Goal: Information Seeking & Learning: Learn about a topic

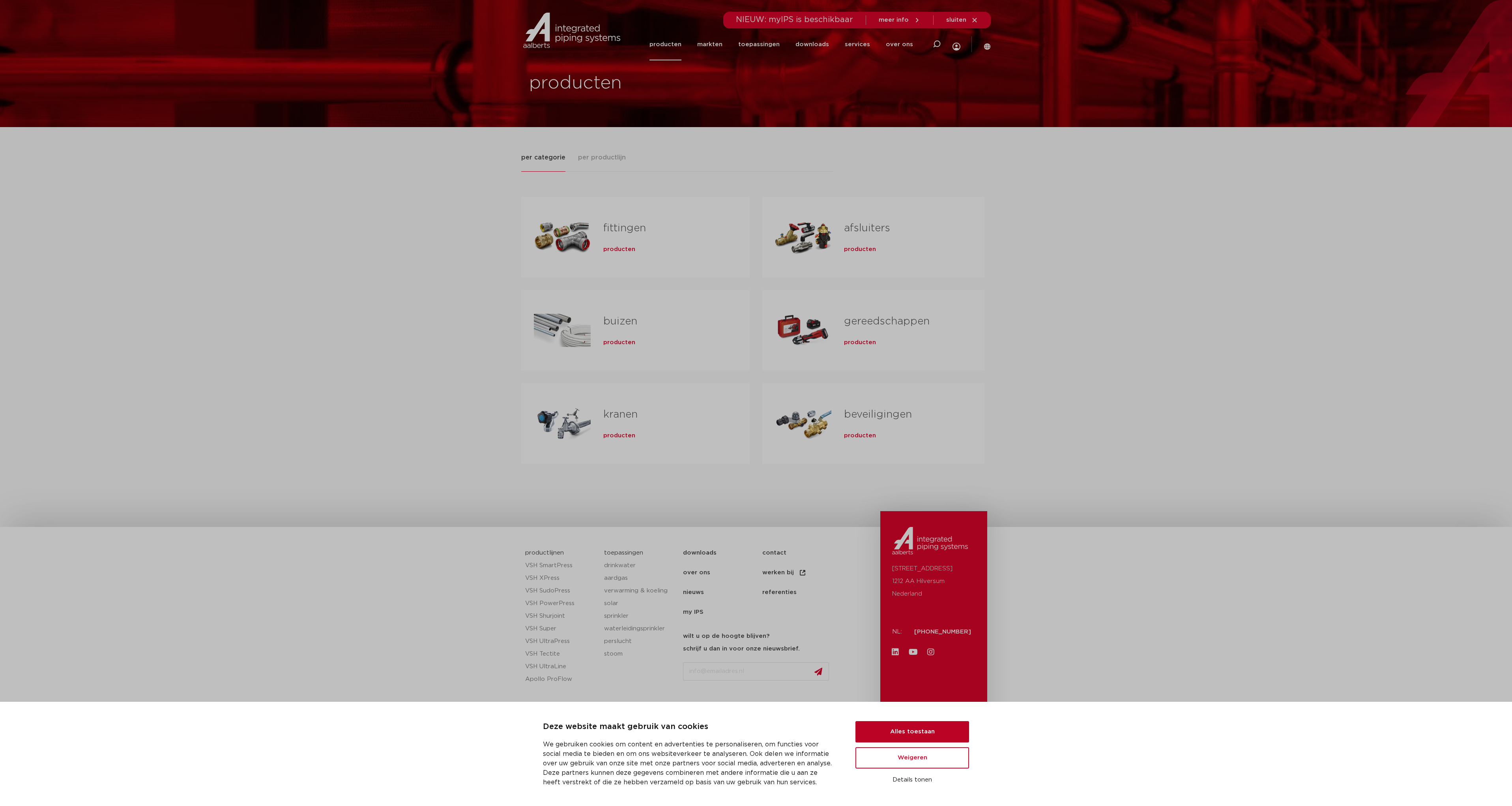
drag, startPoint x: 912, startPoint y: 732, endPoint x: 907, endPoint y: 730, distance: 5.4
click at [912, 732] on button "Alles toestaan" at bounding box center [912, 731] width 114 height 21
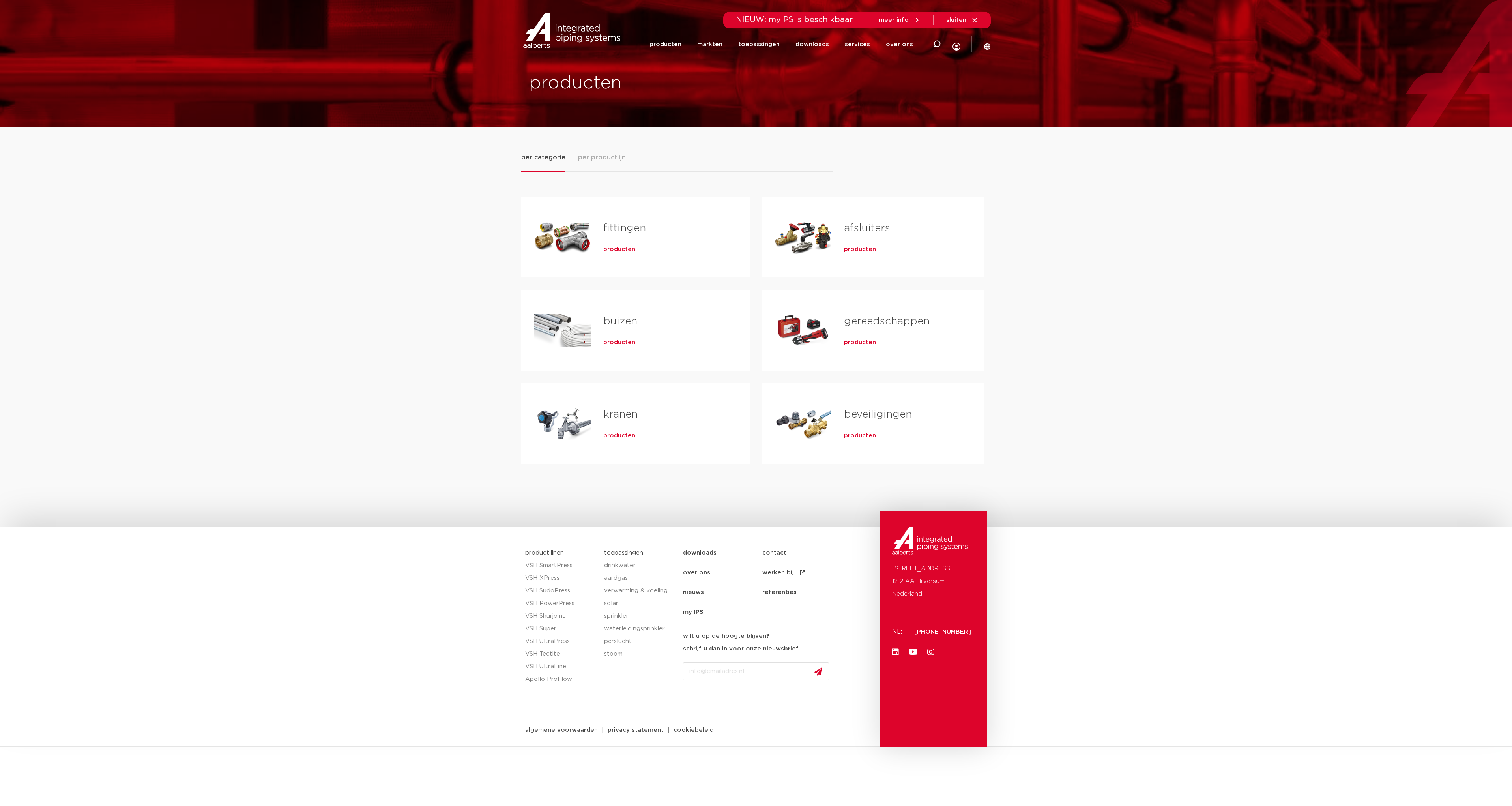
click at [610, 157] on span "per productlijn" at bounding box center [602, 157] width 47 height 9
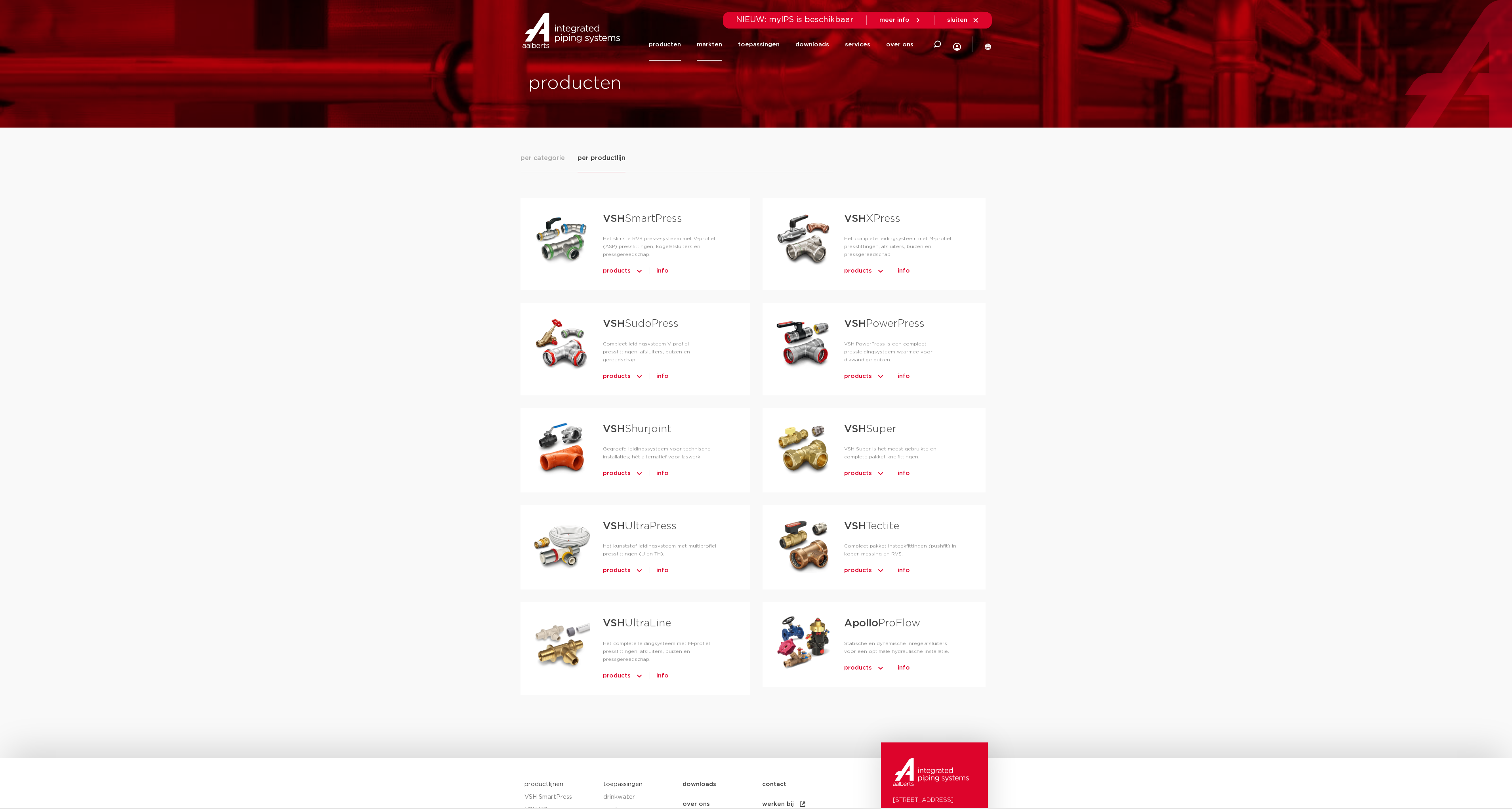
click at [711, 46] on link "markten" at bounding box center [710, 45] width 26 height 32
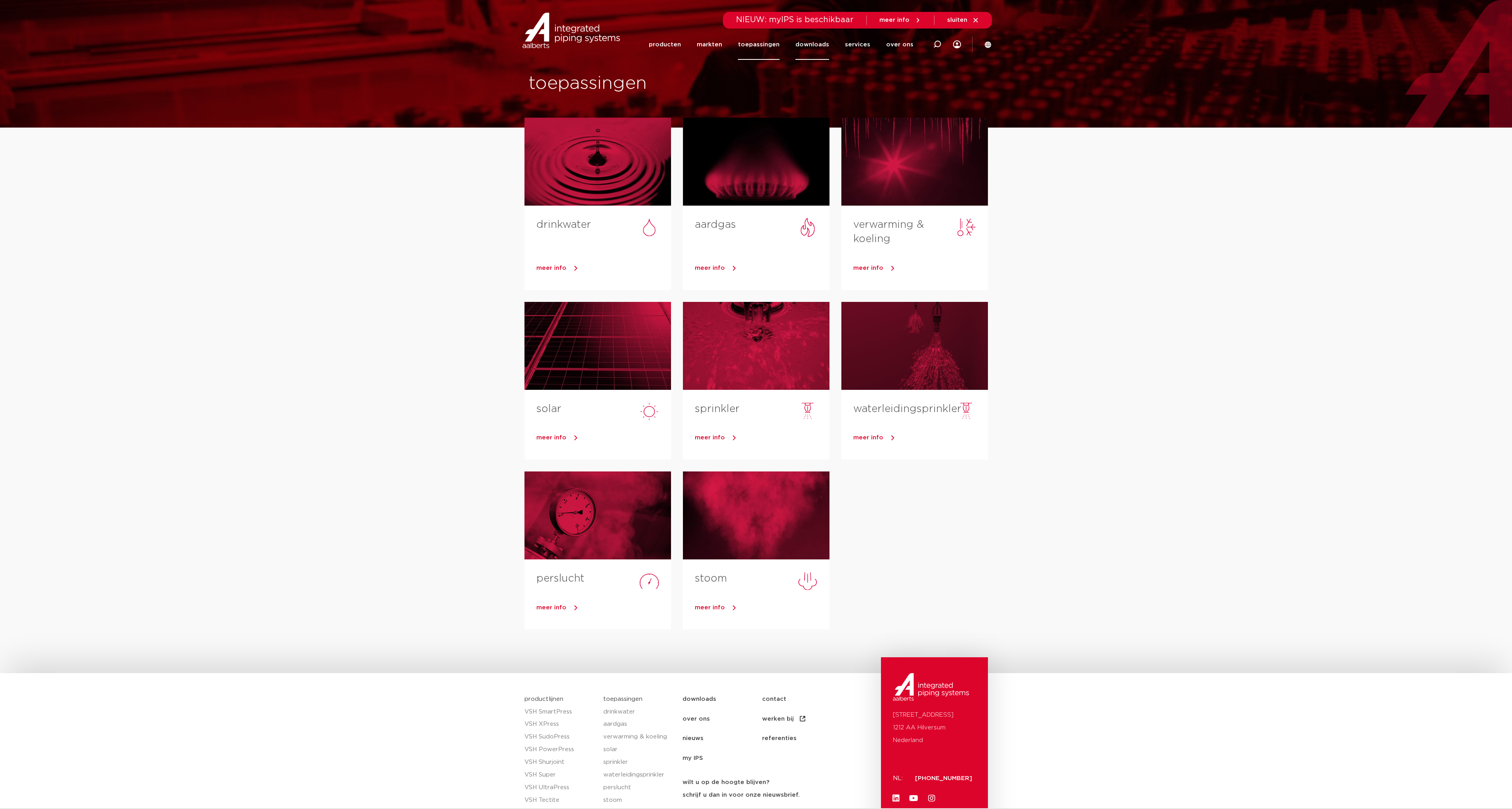
click at [811, 47] on link "downloads" at bounding box center [813, 44] width 34 height 31
click at [854, 46] on link "services" at bounding box center [858, 44] width 26 height 31
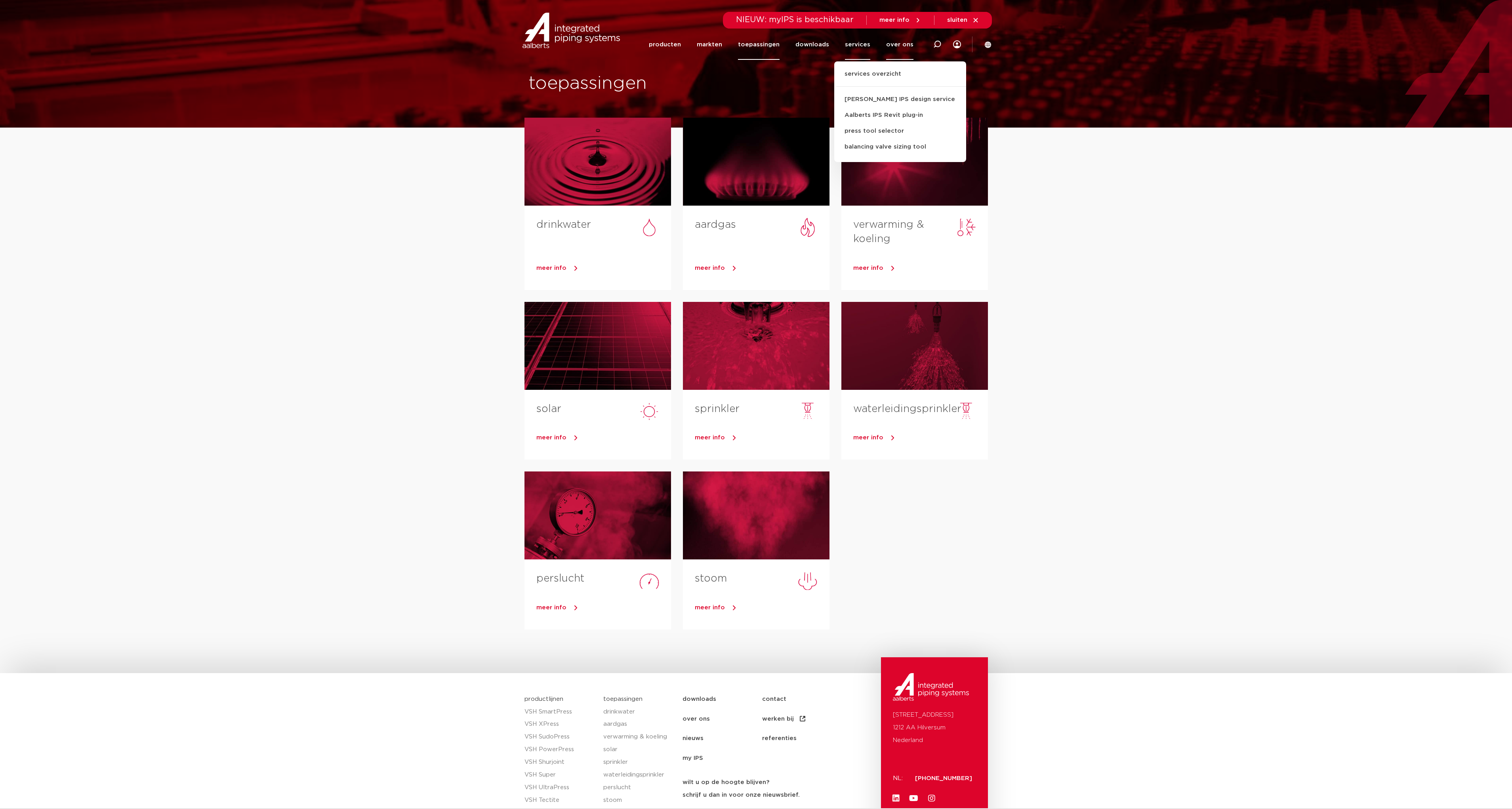
click at [899, 47] on link "over ons" at bounding box center [900, 44] width 27 height 31
click at [673, 43] on link "producten" at bounding box center [665, 44] width 32 height 31
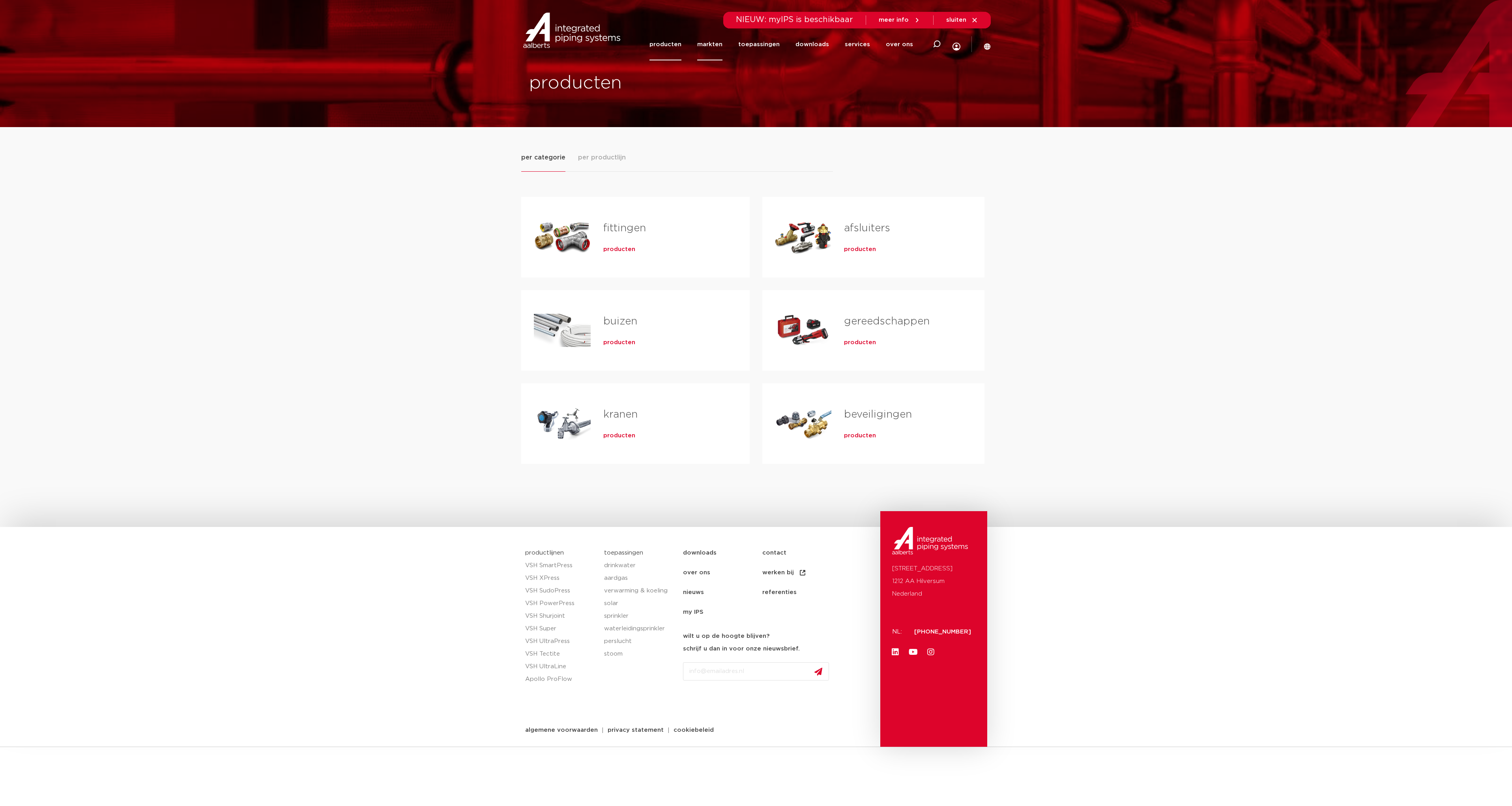
click at [718, 45] on link "markten" at bounding box center [710, 45] width 25 height 32
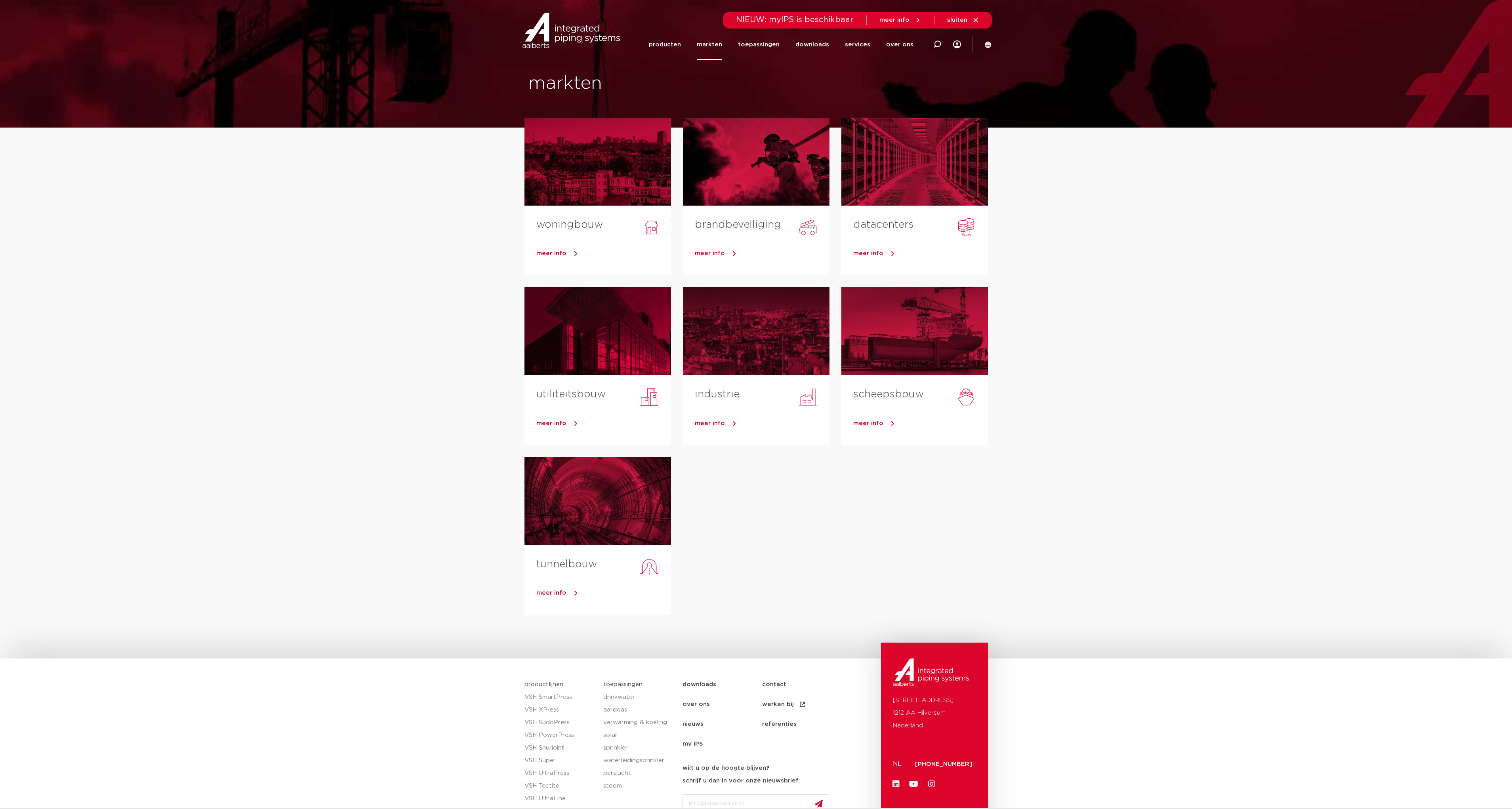
drag, startPoint x: 675, startPoint y: 41, endPoint x: 676, endPoint y: 62, distance: 21.0
click at [675, 41] on link "producten" at bounding box center [665, 44] width 32 height 31
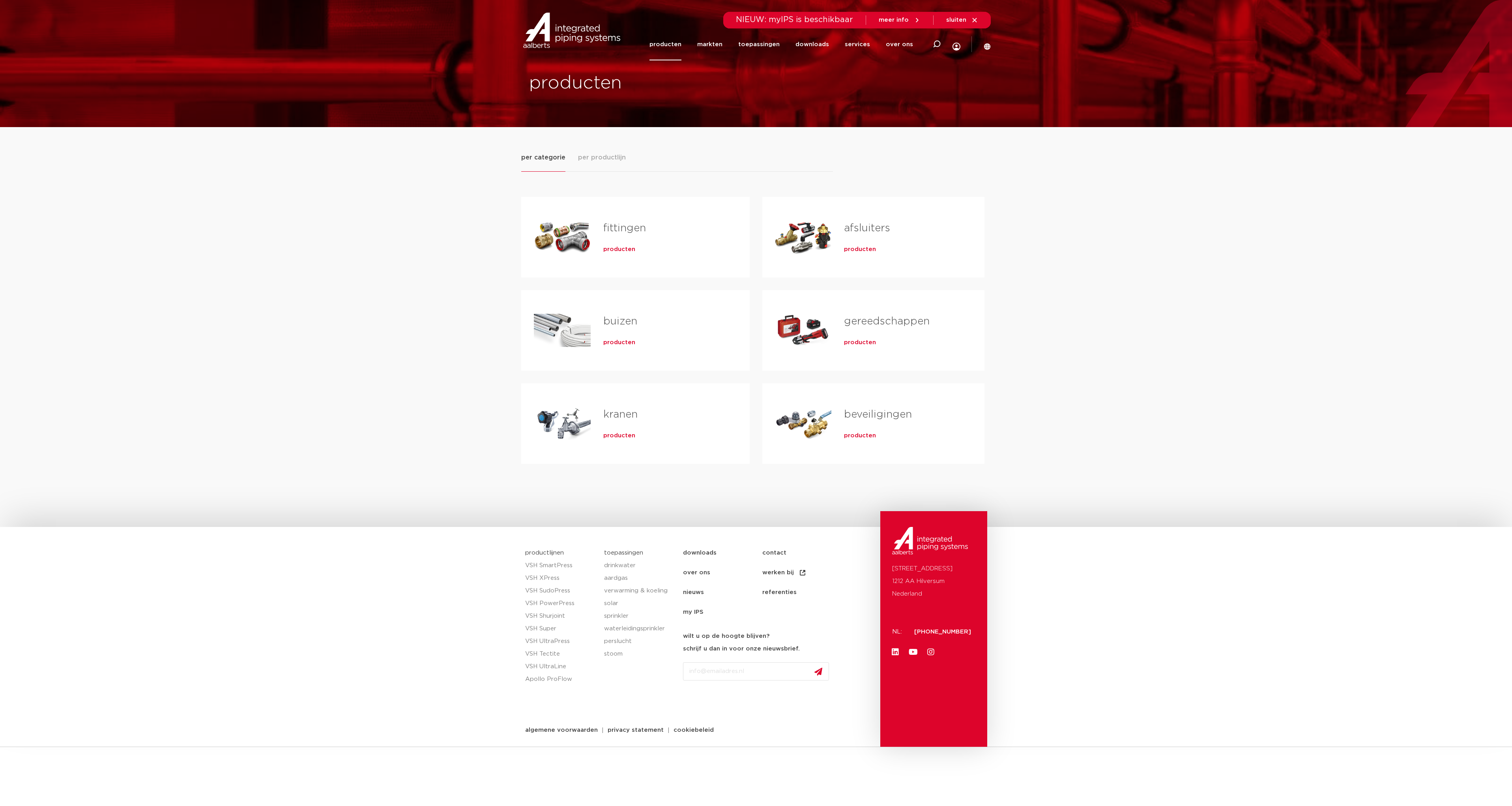
click at [594, 157] on span "per productlijn" at bounding box center [602, 157] width 47 height 9
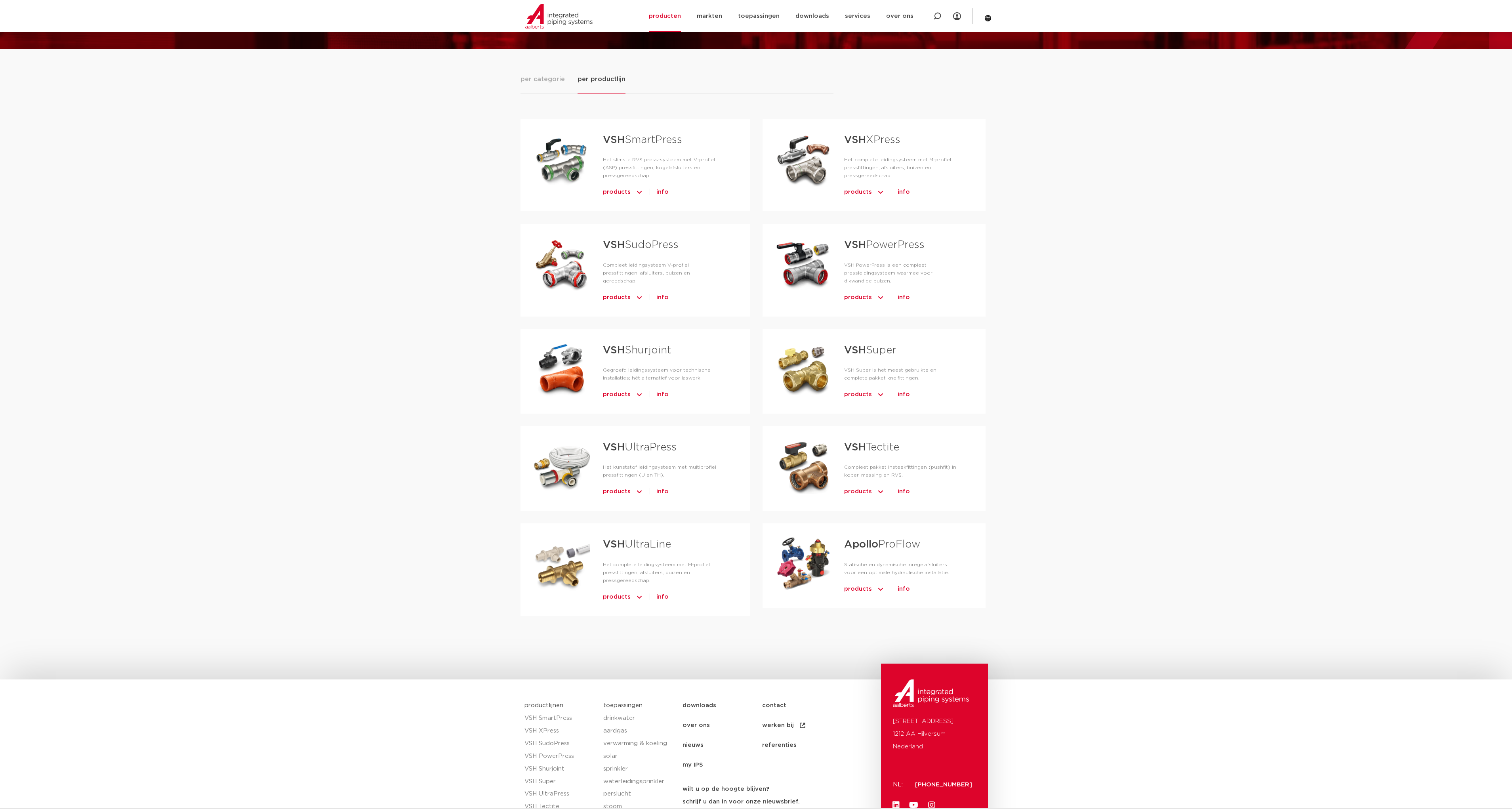
scroll to position [79, 0]
click at [659, 185] on span "info" at bounding box center [662, 191] width 12 height 13
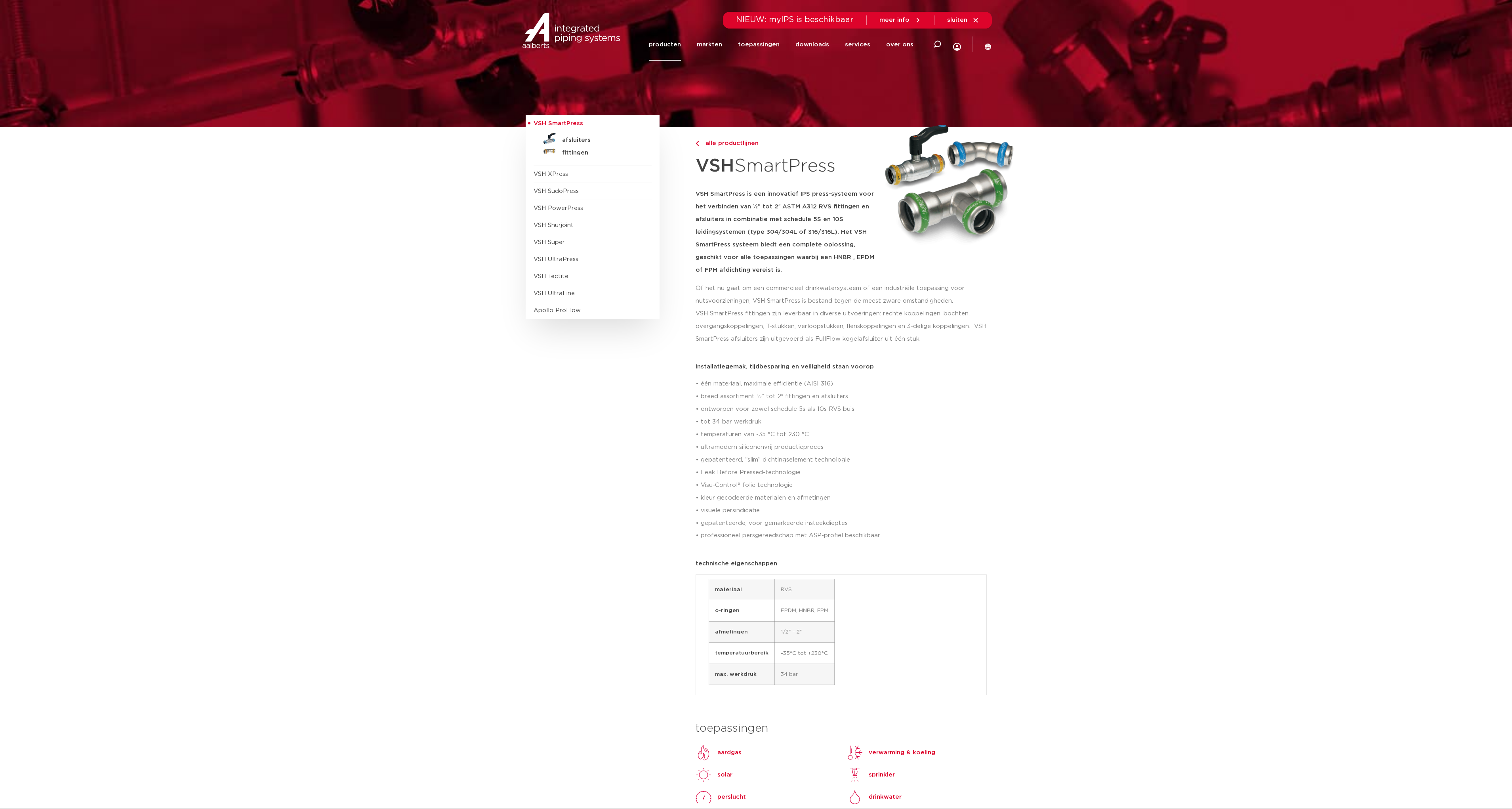
click at [698, 144] on img at bounding box center [697, 144] width 3 height 5
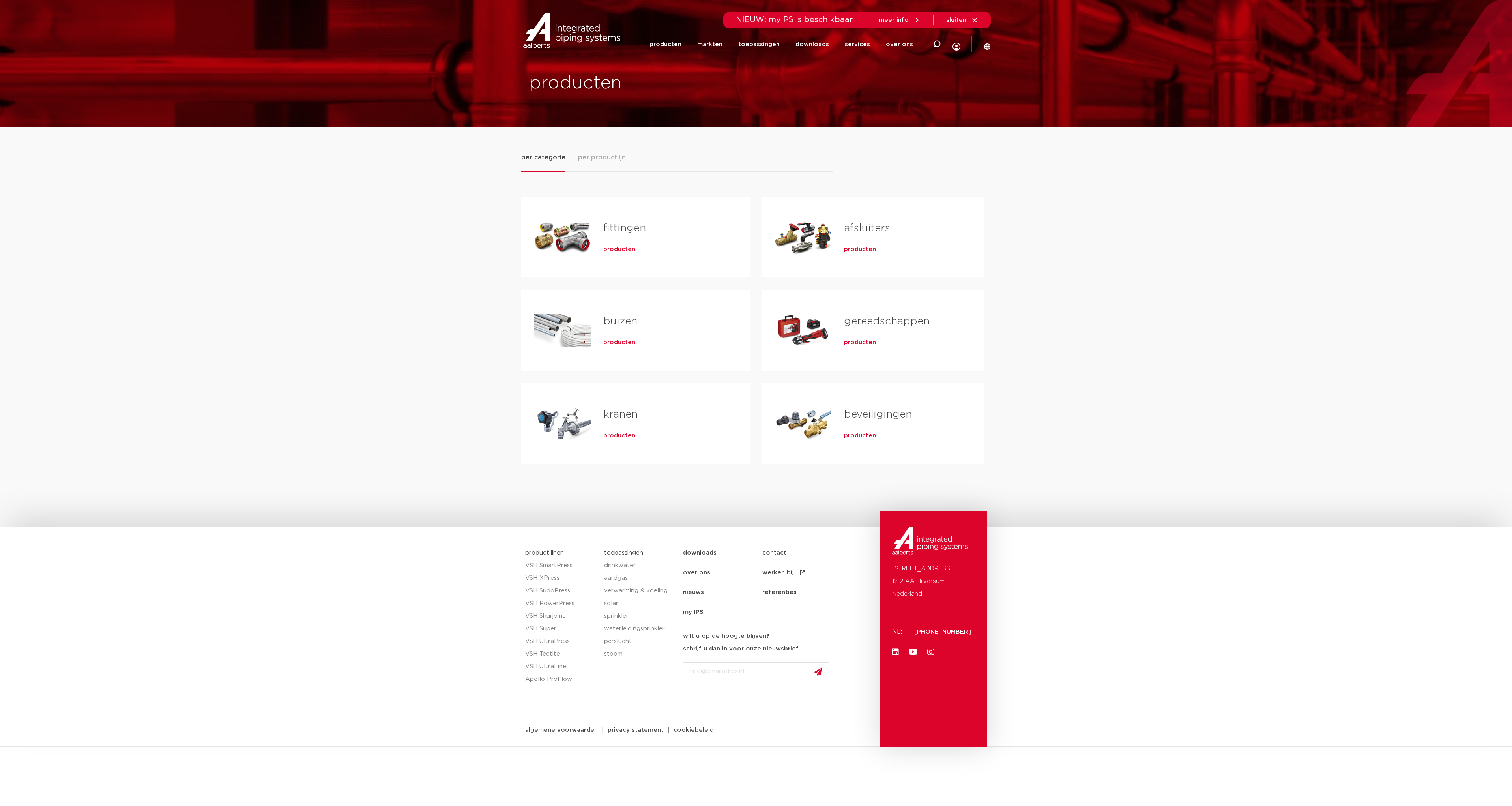
click at [623, 340] on span "producten" at bounding box center [619, 342] width 32 height 8
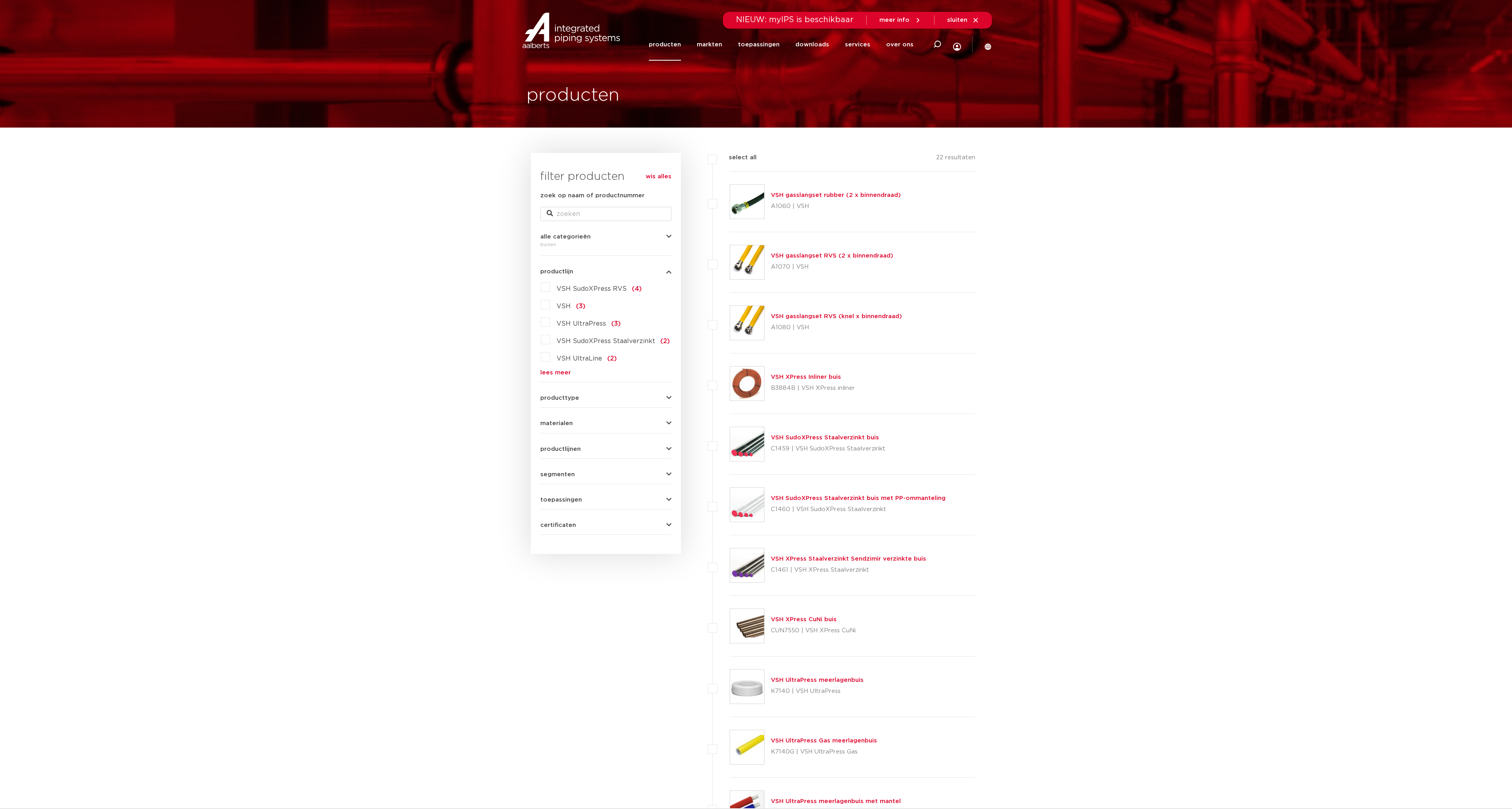
drag, startPoint x: 873, startPoint y: 152, endPoint x: 867, endPoint y: 152, distance: 6.0
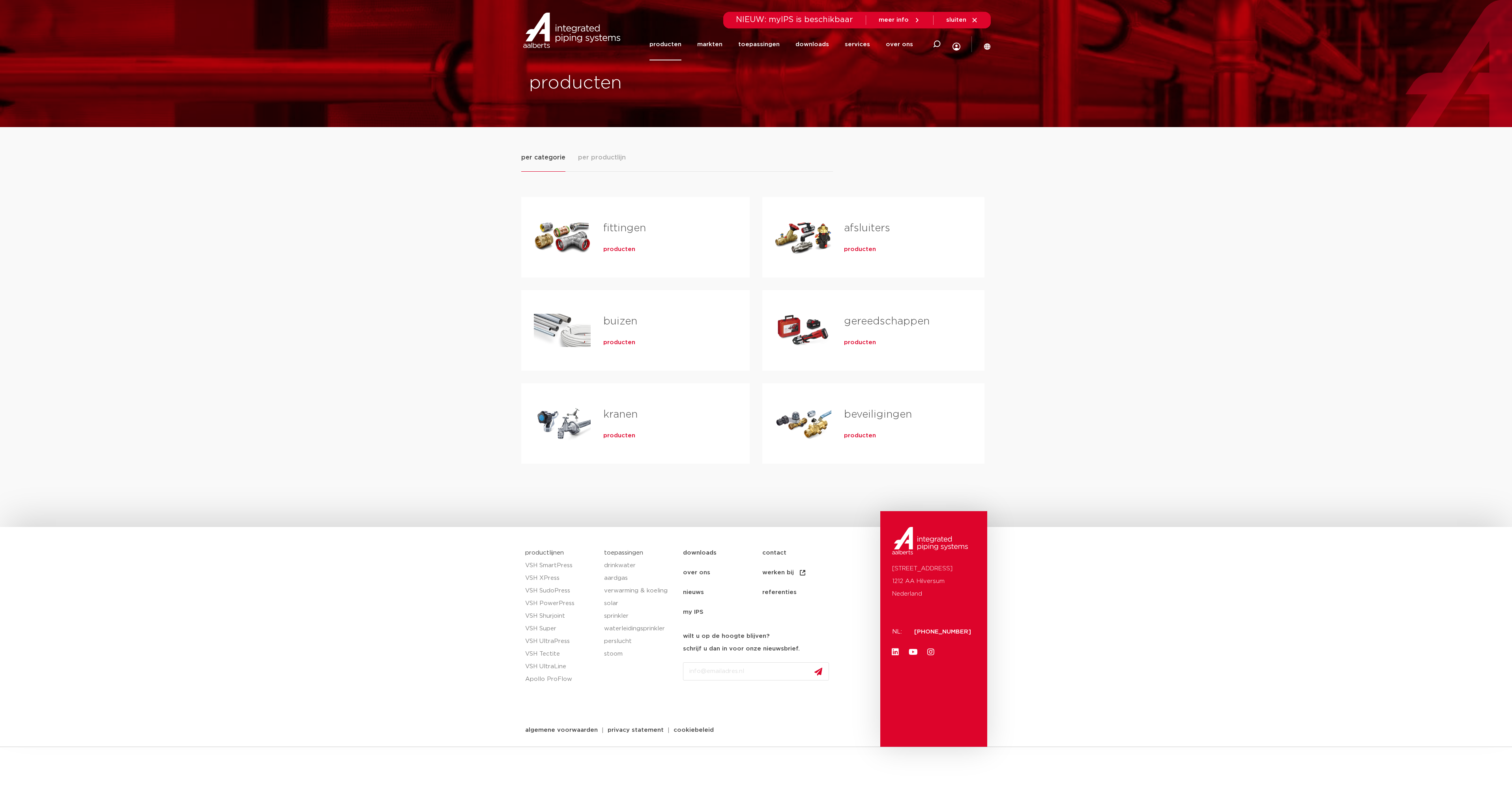
drag, startPoint x: 620, startPoint y: 436, endPoint x: 643, endPoint y: 444, distance: 24.4
click at [620, 436] on span "producten" at bounding box center [619, 436] width 32 height 8
click at [860, 251] on span "producten" at bounding box center [861, 249] width 32 height 8
click at [861, 341] on span "producten" at bounding box center [861, 342] width 32 height 8
click at [861, 436] on span "producten" at bounding box center [861, 436] width 32 height 8
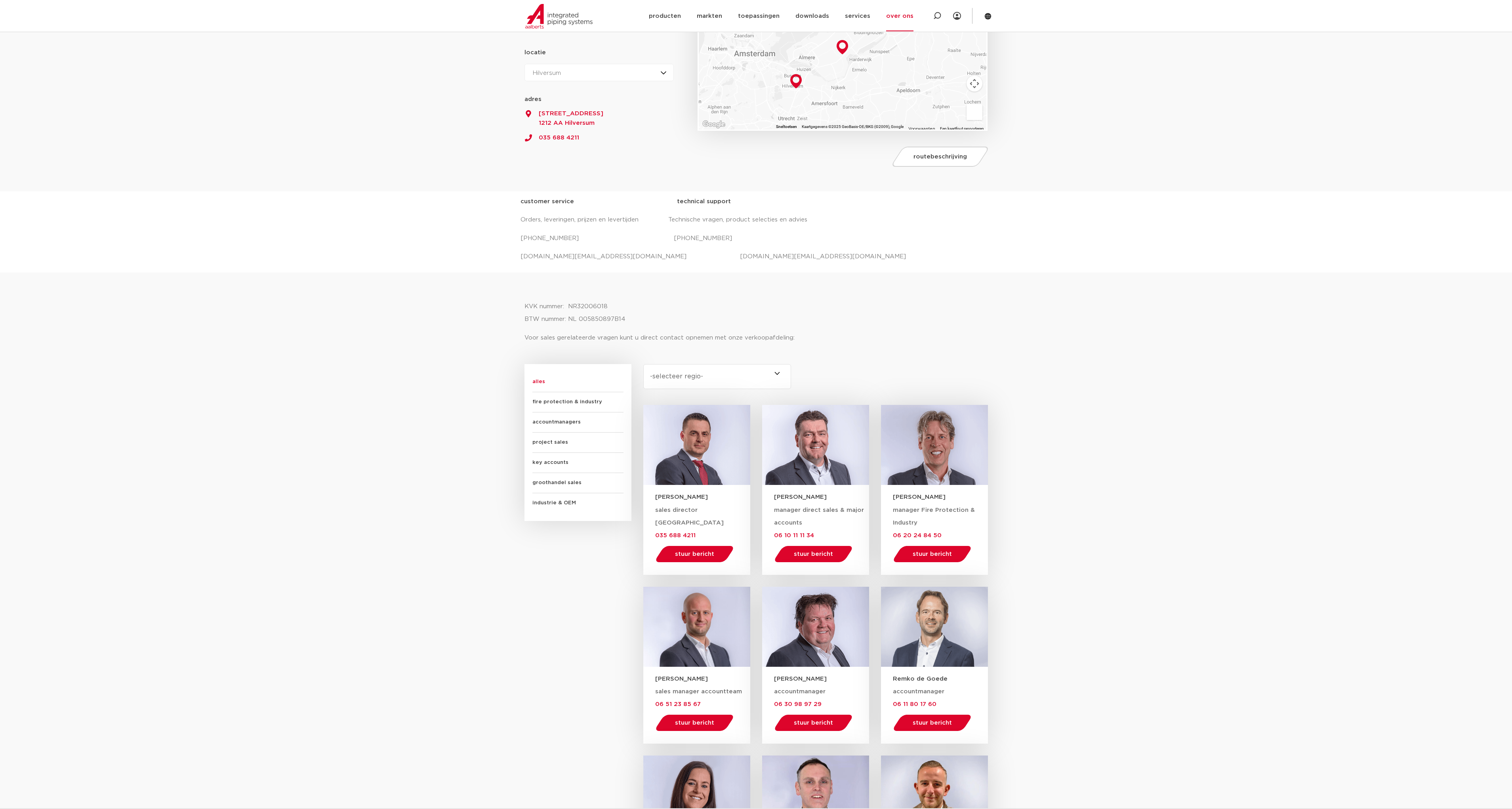
scroll to position [158, 0]
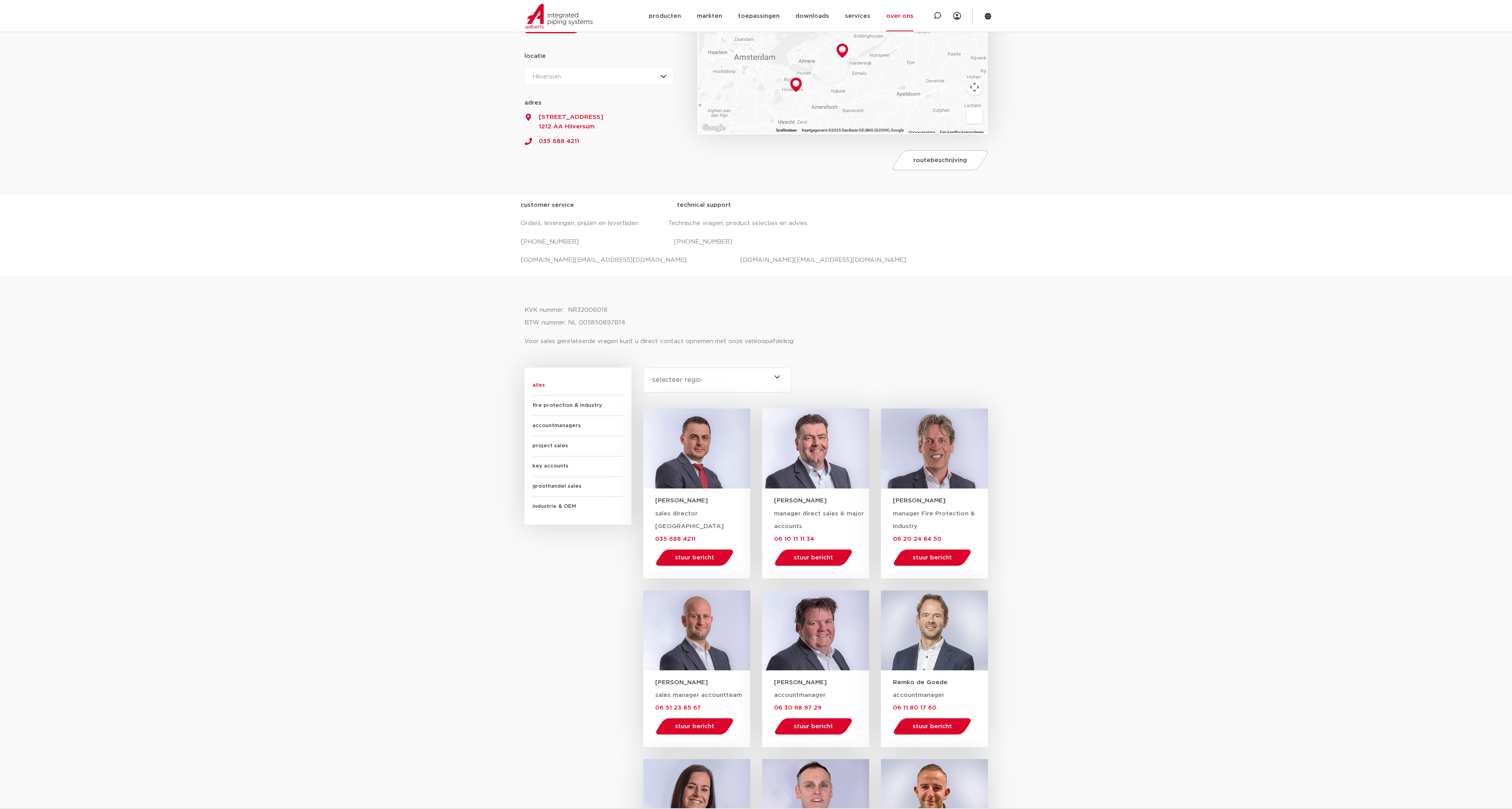
click at [592, 509] on span "industrie & OEM" at bounding box center [577, 506] width 91 height 20
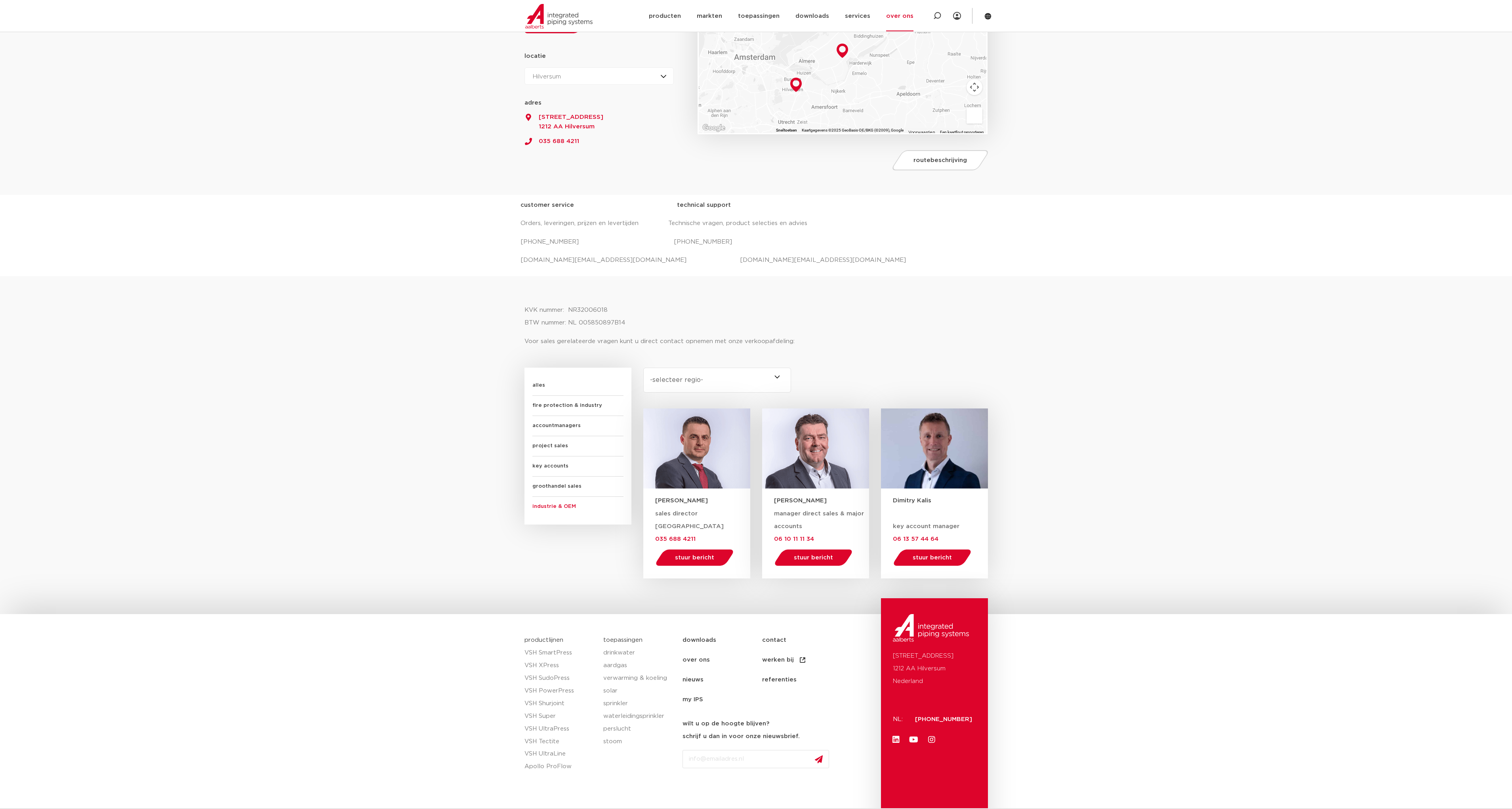
click at [588, 490] on span "groothandel sales" at bounding box center [577, 487] width 91 height 20
click at [588, 464] on span "key accounts" at bounding box center [577, 467] width 91 height 20
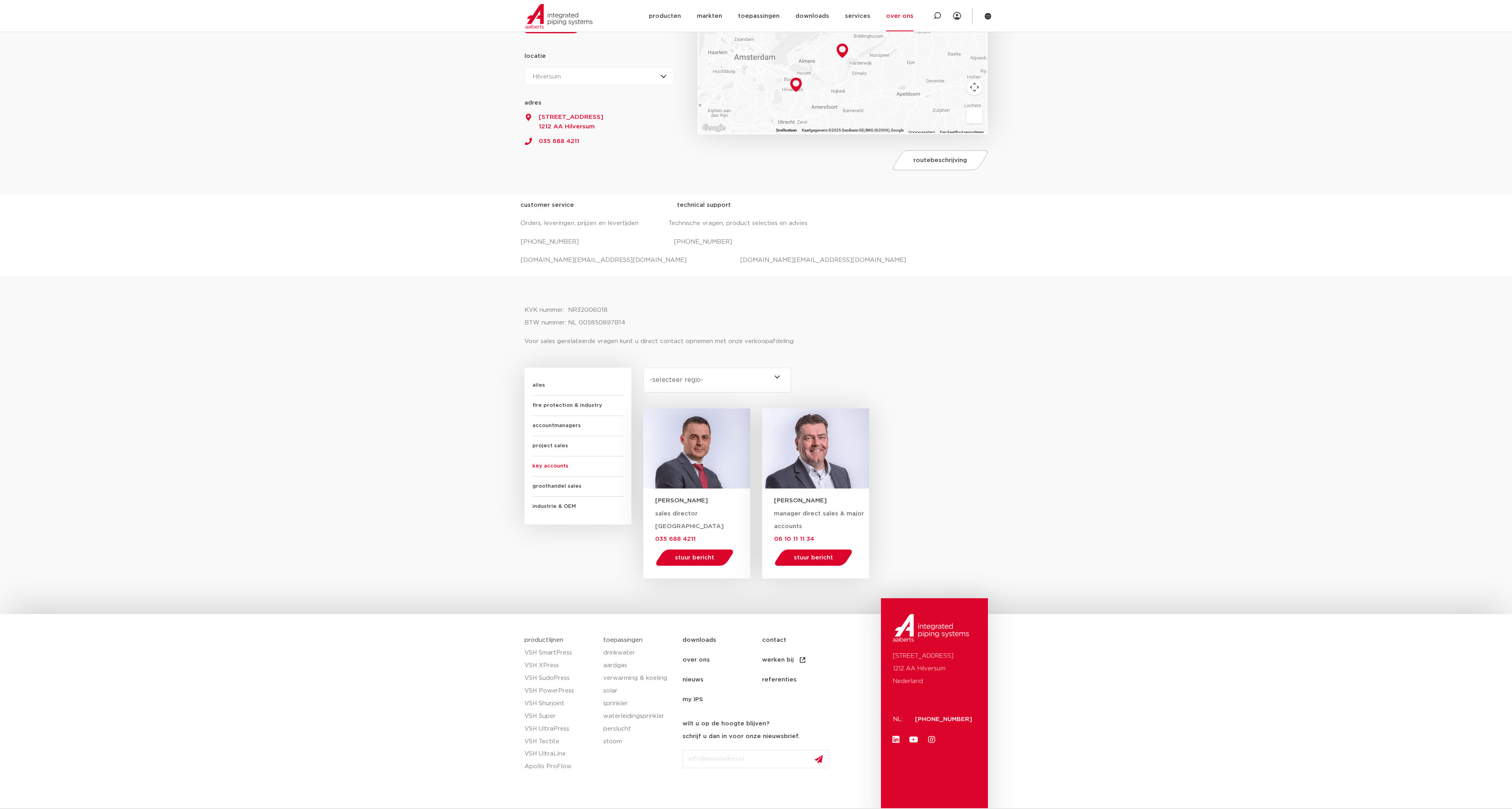
click at [588, 450] on span "project sales" at bounding box center [577, 447] width 91 height 20
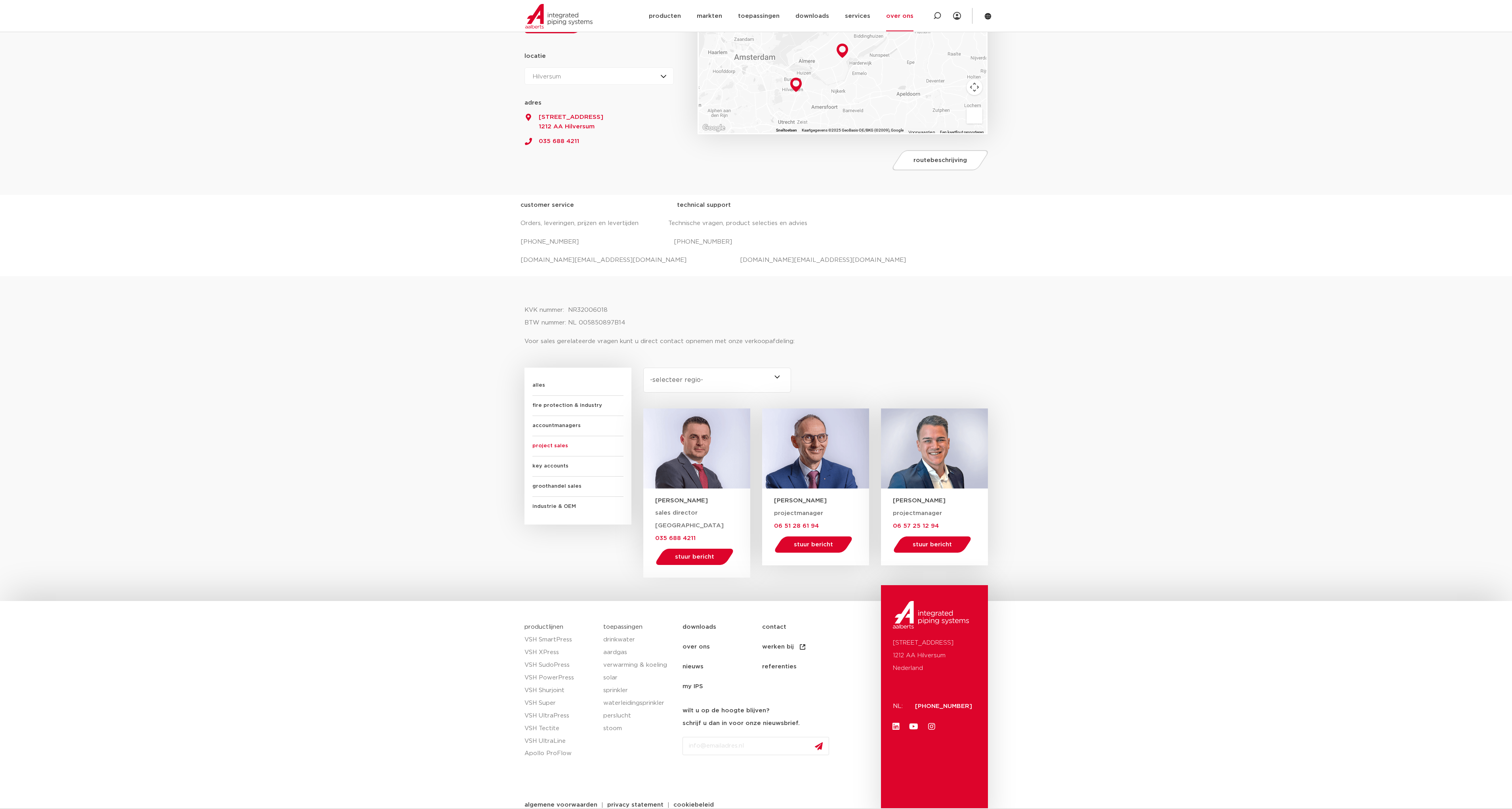
click at [594, 430] on span "accountmanagers" at bounding box center [577, 426] width 91 height 20
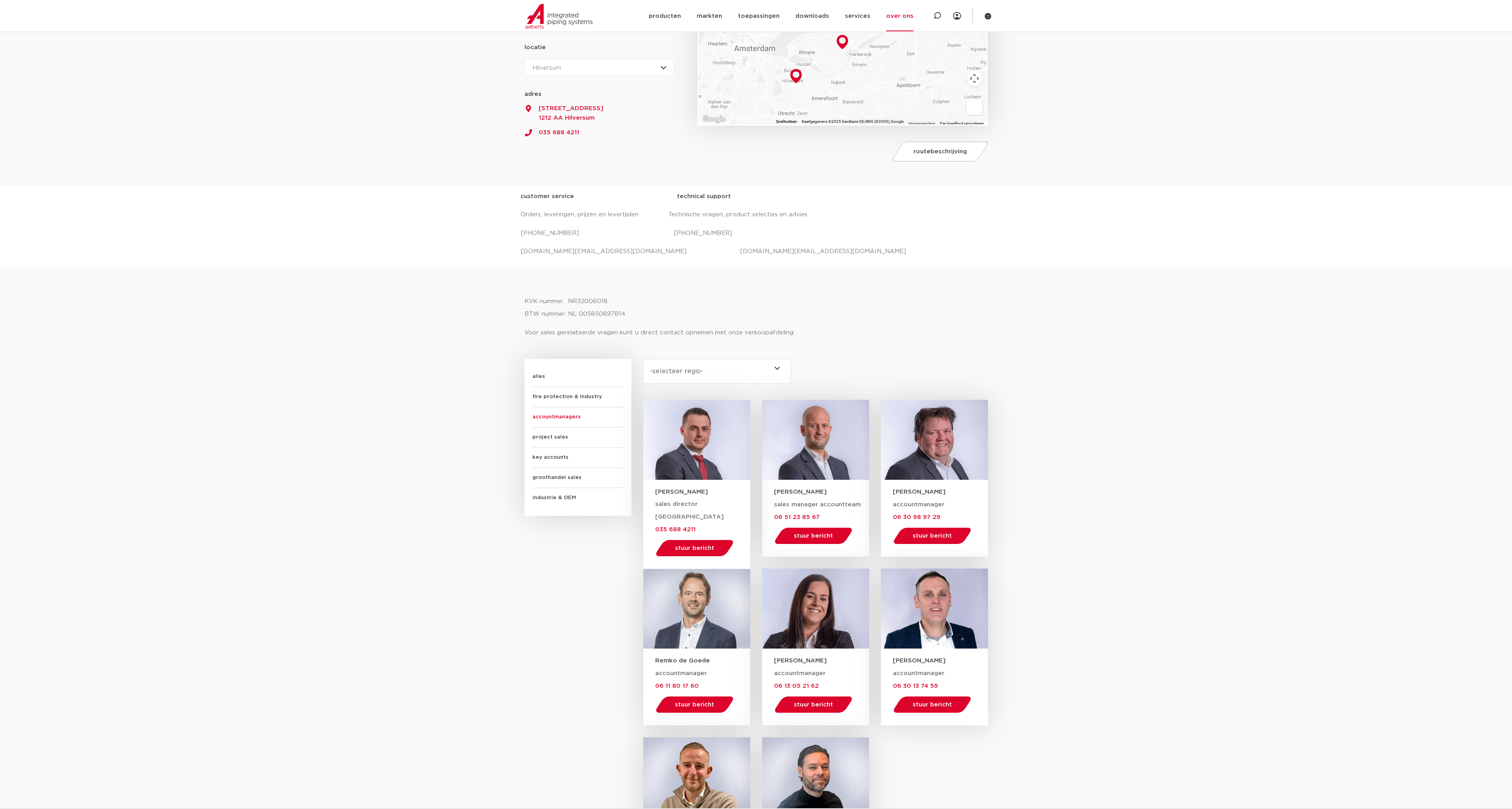
scroll to position [158, 0]
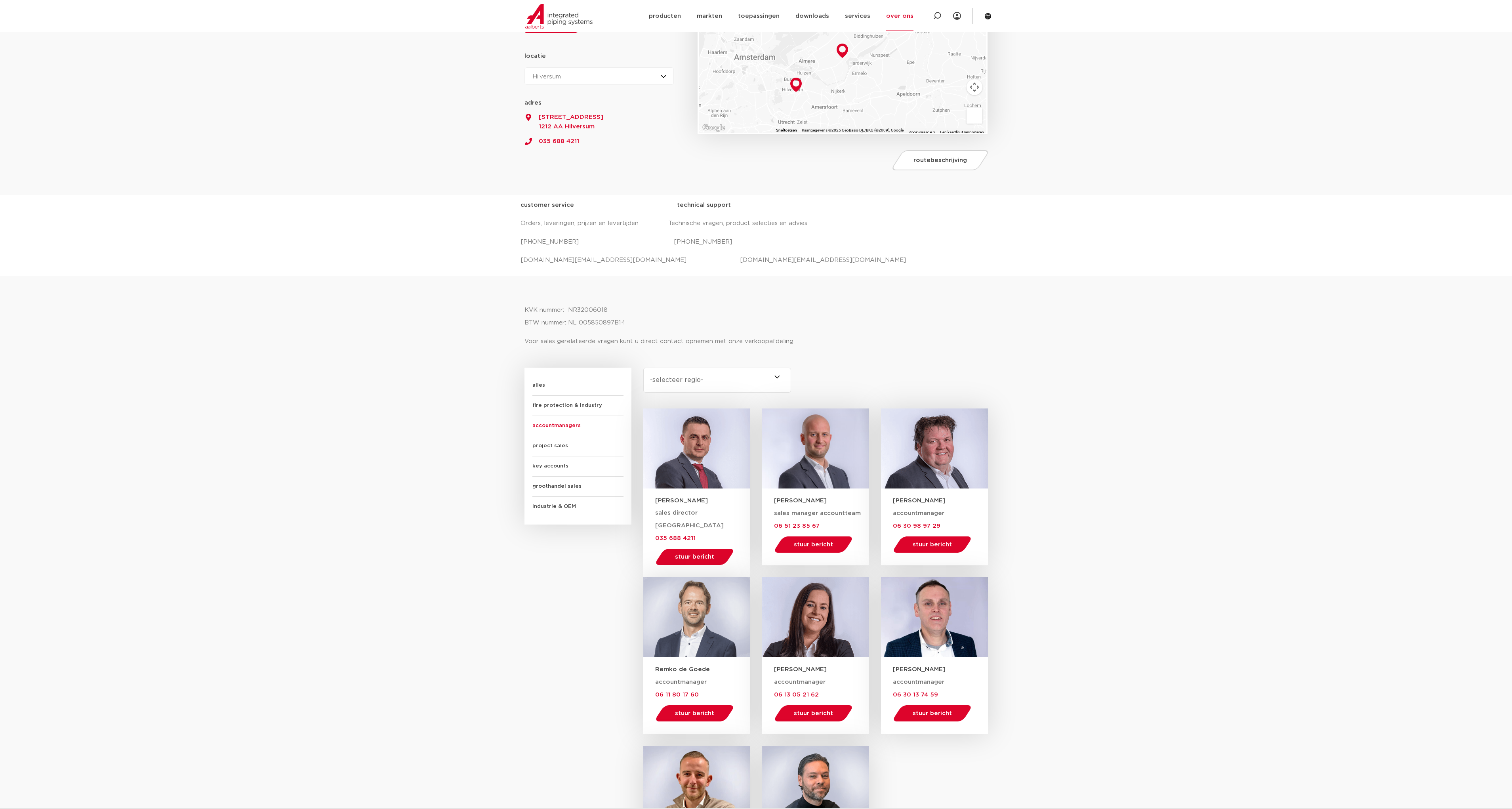
click at [610, 403] on span "fire protection & industry" at bounding box center [577, 406] width 91 height 20
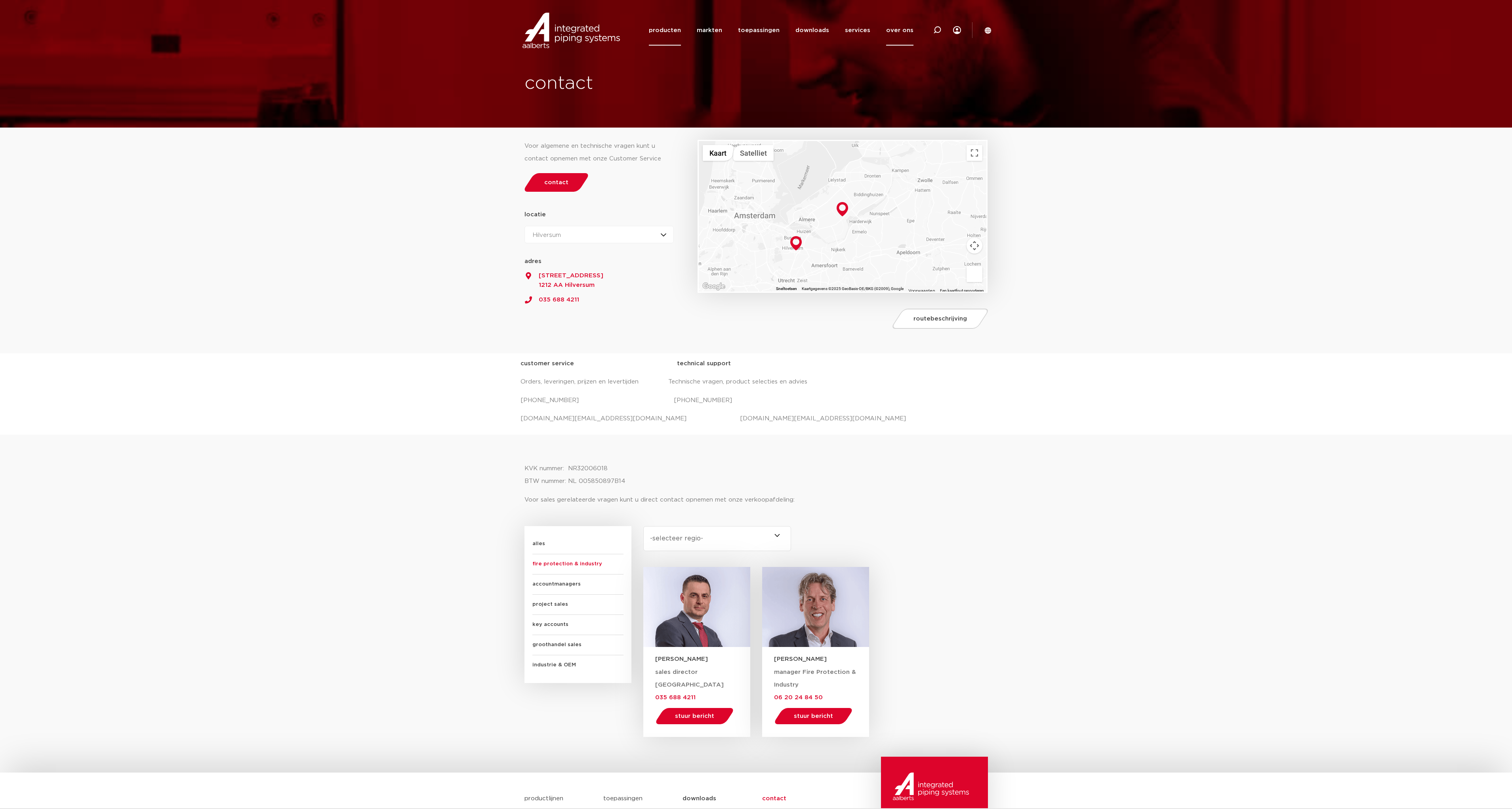
click at [671, 32] on link "producten" at bounding box center [665, 31] width 32 height 31
